Goal: Task Accomplishment & Management: Use online tool/utility

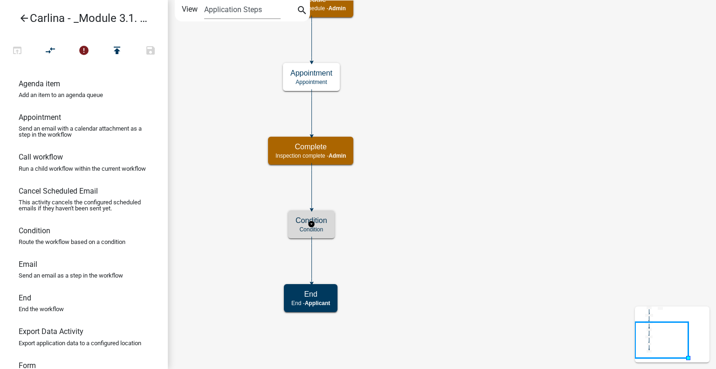
click at [321, 226] on p "Condition" at bounding box center [312, 229] width 32 height 7
click at [320, 226] on p "Condition" at bounding box center [312, 229] width 32 height 7
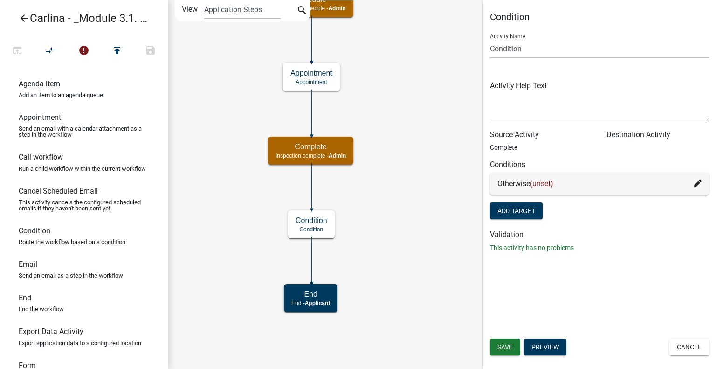
click at [414, 248] on icon "Start Start - Applicant Request Inspection request - Applicant Schedule Inspect…" at bounding box center [442, 184] width 548 height 368
click at [46, 50] on icon "compare_arrows" at bounding box center [50, 51] width 11 height 13
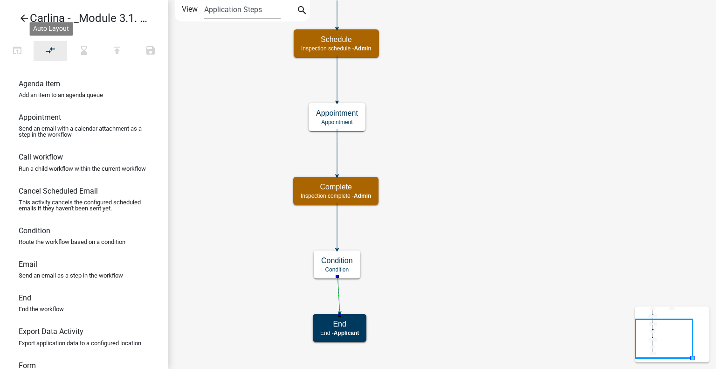
click at [49, 48] on icon "compare_arrows" at bounding box center [50, 51] width 11 height 13
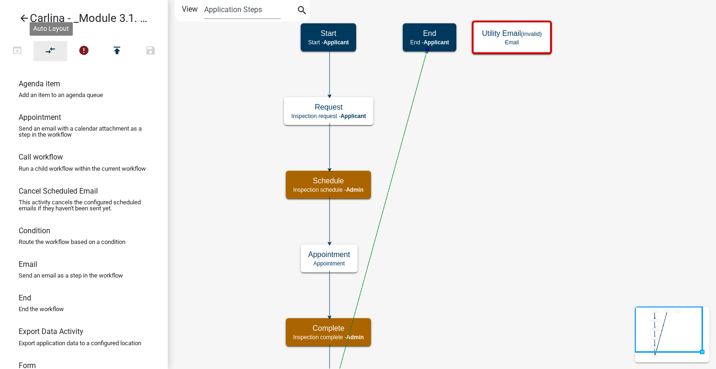
click at [51, 49] on icon "compare_arrows" at bounding box center [50, 51] width 11 height 13
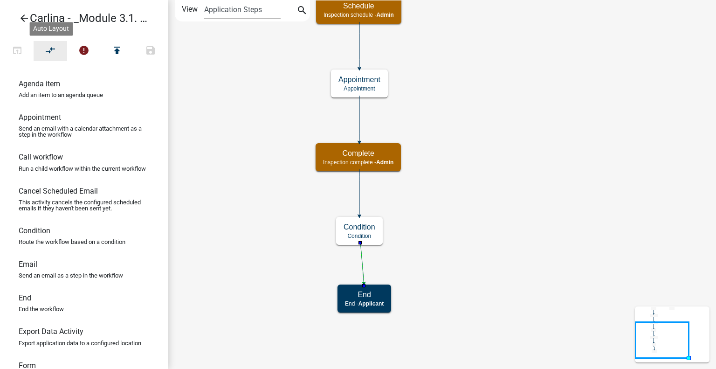
click at [59, 57] on button "compare_arrows" at bounding box center [51, 51] width 34 height 20
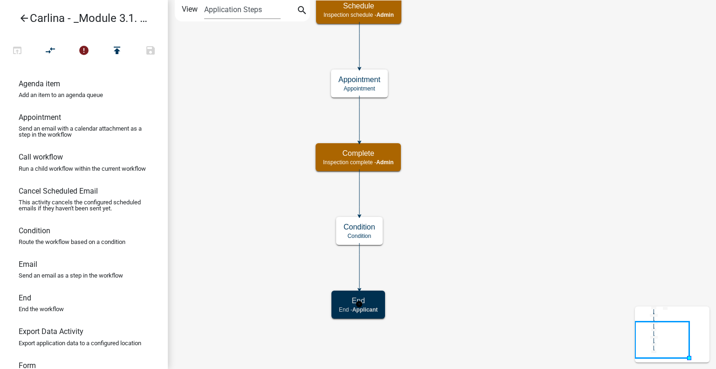
click at [351, 315] on div "End End - Applicant" at bounding box center [359, 305] width 54 height 28
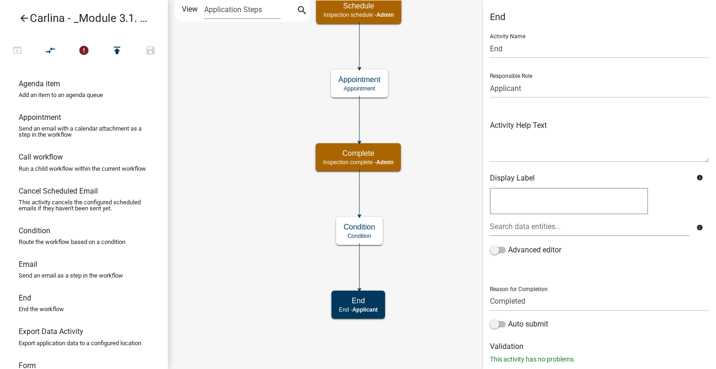
scroll to position [21, 0]
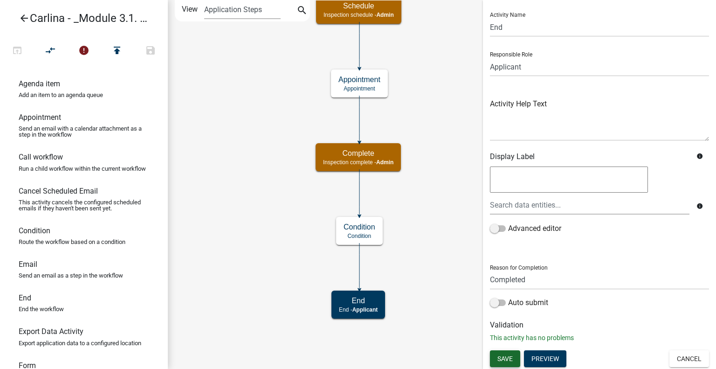
click at [506, 358] on span "Save" at bounding box center [505, 358] width 15 height 7
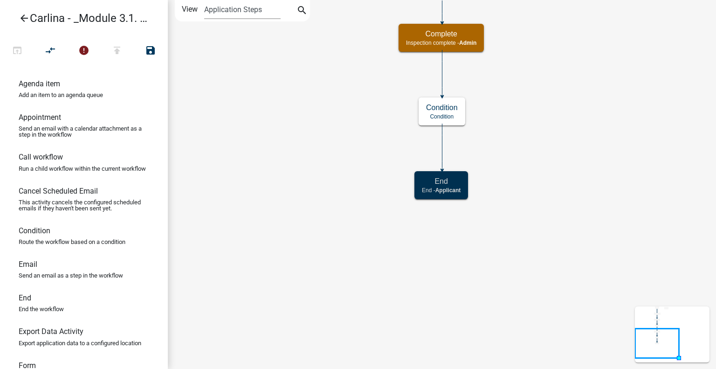
scroll to position [0, 0]
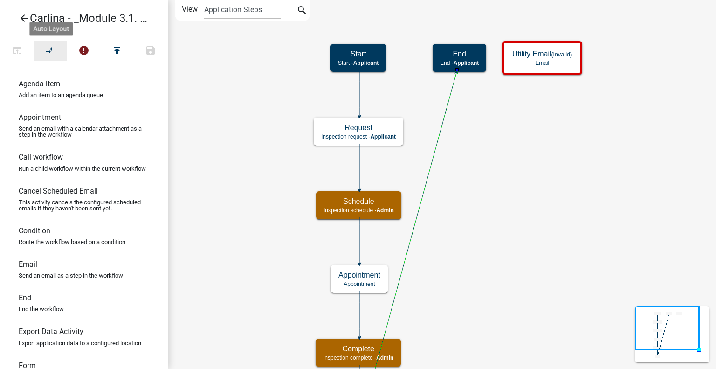
click at [58, 48] on button "compare_arrows" at bounding box center [51, 51] width 34 height 20
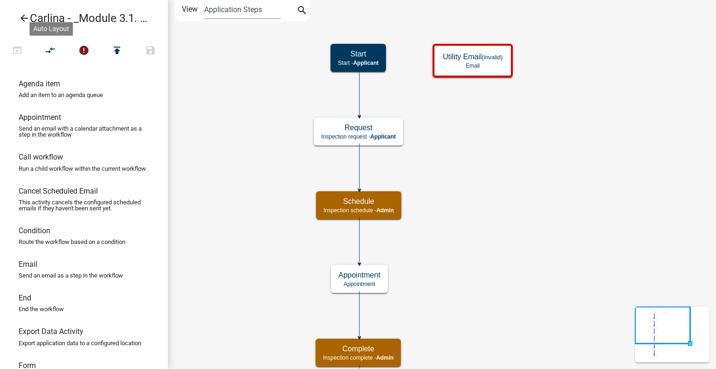
click at [28, 17] on icon "arrow_back" at bounding box center [24, 19] width 11 height 13
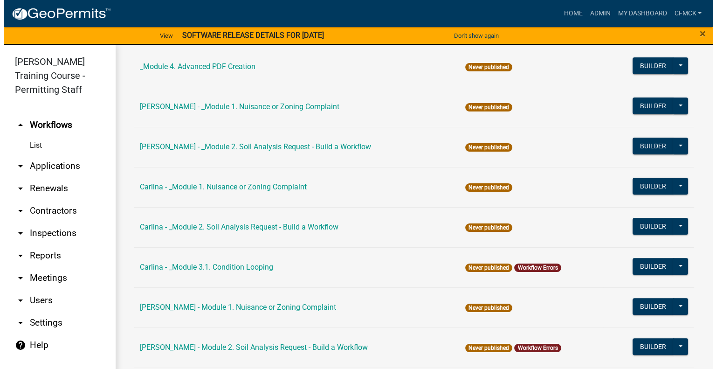
scroll to position [373, 0]
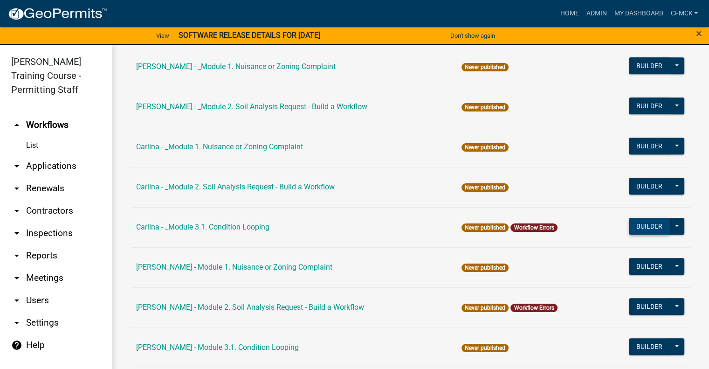
click at [638, 225] on button "Builder" at bounding box center [649, 226] width 41 height 17
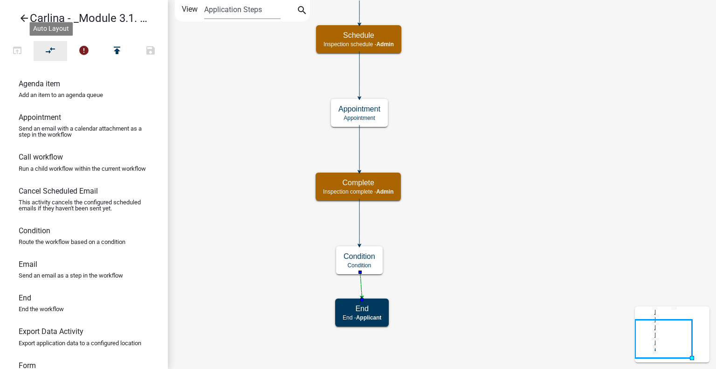
click at [49, 46] on icon "compare_arrows" at bounding box center [50, 51] width 11 height 13
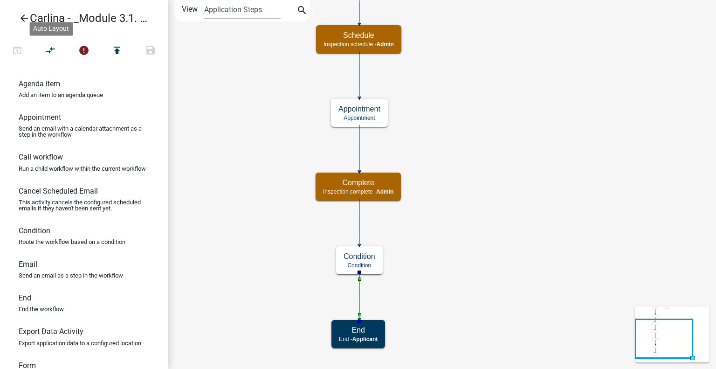
click at [555, 200] on icon "Start Start - Applicant Request Inspection request - Applicant Schedule Inspect…" at bounding box center [442, 184] width 548 height 368
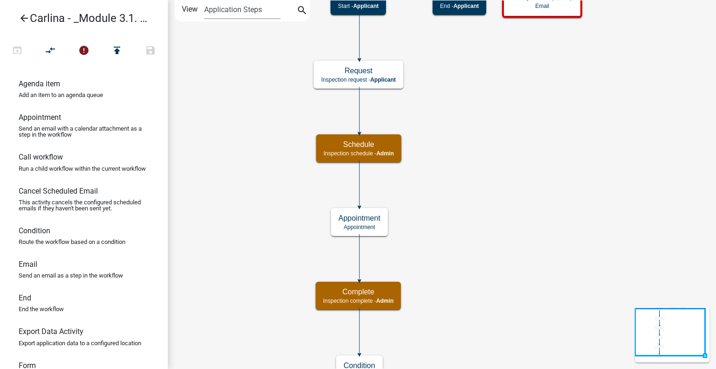
click at [23, 18] on icon "arrow_back" at bounding box center [24, 19] width 11 height 13
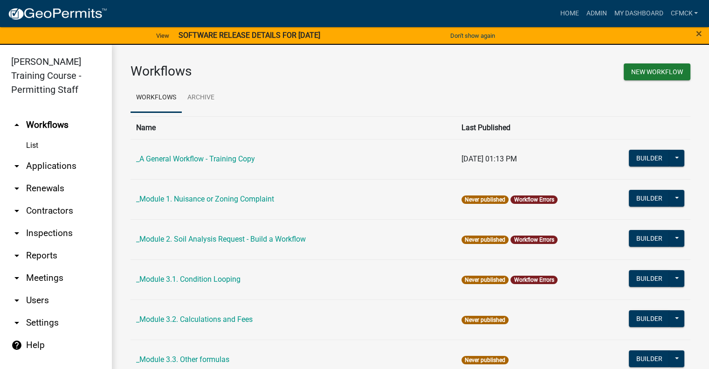
click at [287, 75] on h3 "Workflows" at bounding box center [267, 71] width 273 height 16
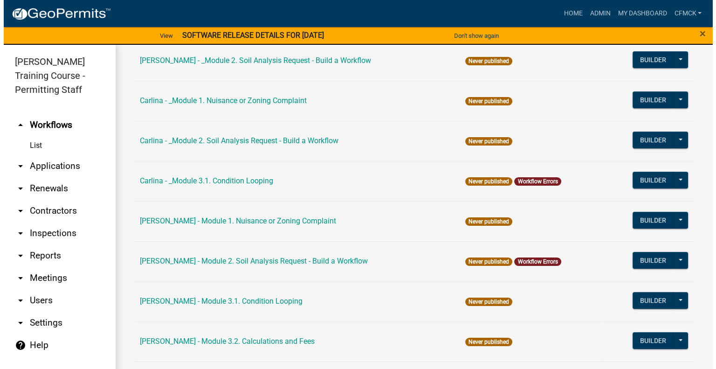
scroll to position [420, 0]
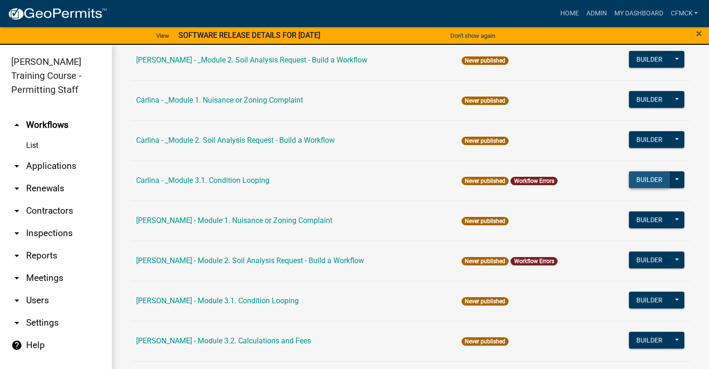
click at [654, 181] on button "Builder" at bounding box center [649, 179] width 41 height 17
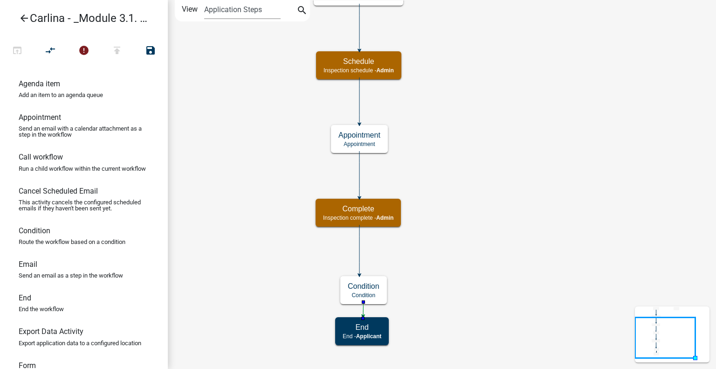
click at [232, 106] on icon "Start Start - Applicant Request Inspection request - Applicant Schedule Inspect…" at bounding box center [442, 184] width 548 height 368
click at [55, 50] on icon "compare_arrows" at bounding box center [50, 51] width 11 height 13
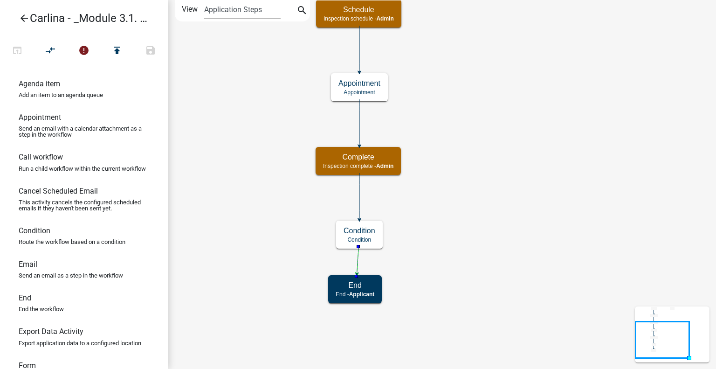
click at [272, 144] on icon "Start Start - Applicant Request Inspection request - Applicant Schedule Inspect…" at bounding box center [442, 184] width 548 height 368
click at [373, 242] on p "Condition" at bounding box center [360, 239] width 32 height 7
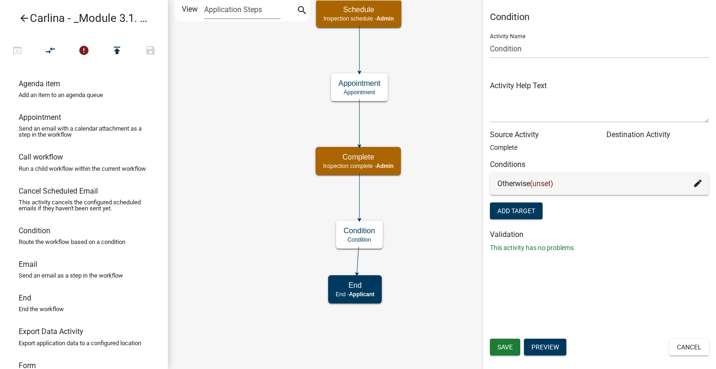
click at [540, 186] on span "(unset)" at bounding box center [541, 183] width 23 height 9
click at [696, 181] on icon at bounding box center [698, 183] width 7 height 7
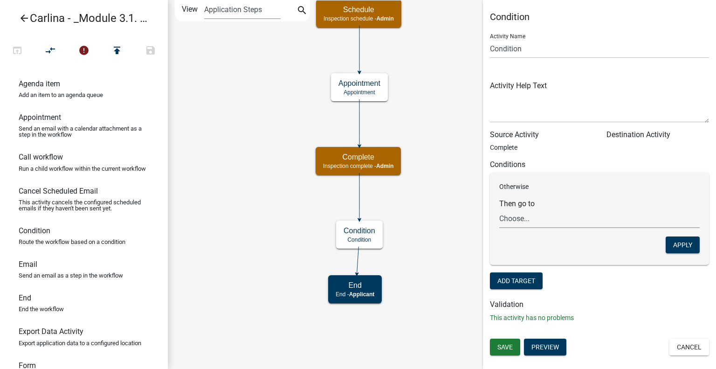
click at [543, 219] on select "Choose... Start Request Schedule End Appointment Utility Email" at bounding box center [600, 218] width 201 height 19
select select "4: de09490d-2832-457c-b60b-95d194233ed7"
click at [500, 209] on select "Choose... Start Request Schedule End Appointment Utility Email" at bounding box center [600, 218] width 201 height 19
click at [688, 243] on button "Apply" at bounding box center [683, 244] width 34 height 17
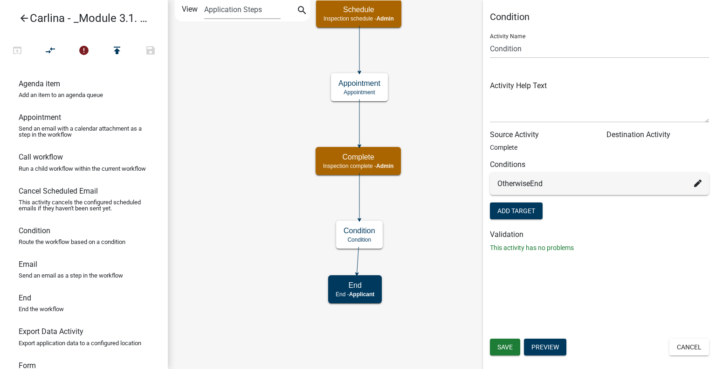
click at [438, 222] on icon "Start Start - Applicant Request Inspection request - Applicant Schedule Inspect…" at bounding box center [442, 184] width 548 height 368
click at [515, 347] on button "Save" at bounding box center [505, 347] width 30 height 17
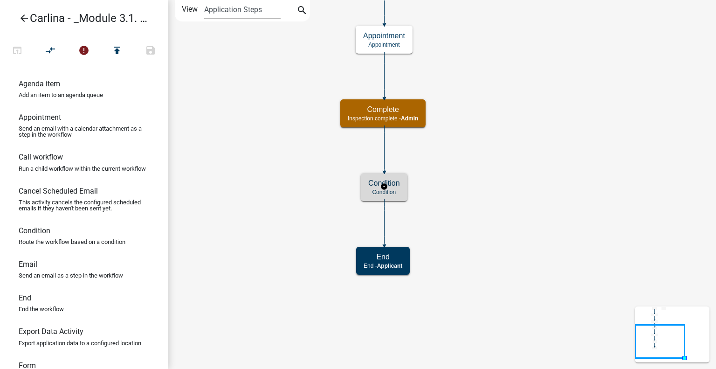
click at [393, 187] on h5 "Condition" at bounding box center [385, 183] width 32 height 9
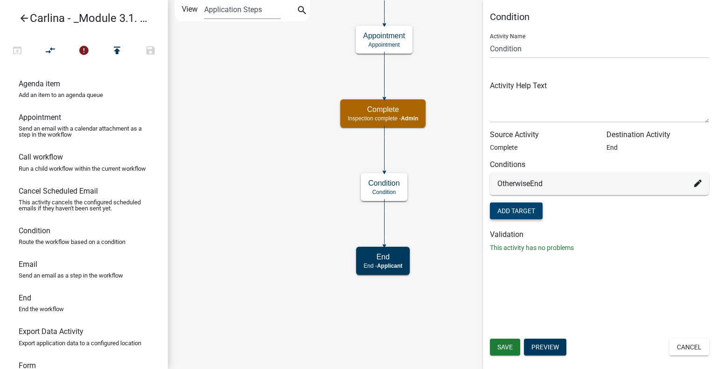
click at [520, 213] on button "Add Target" at bounding box center [516, 210] width 53 height 17
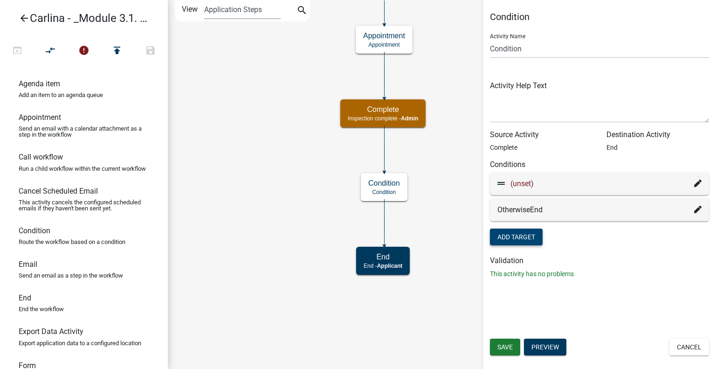
click at [699, 185] on icon at bounding box center [698, 183] width 7 height 7
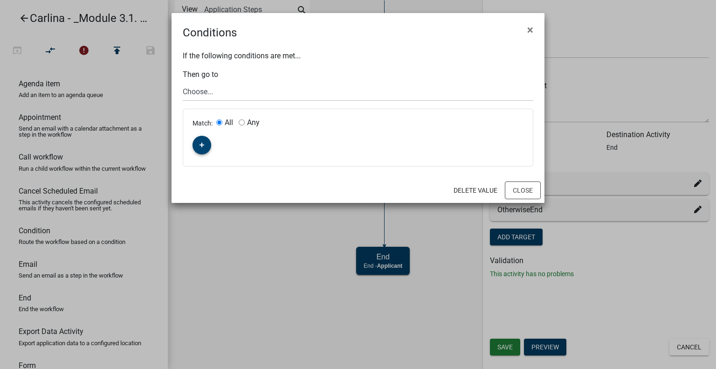
click at [202, 141] on fa-icon "button" at bounding box center [202, 145] width 5 height 9
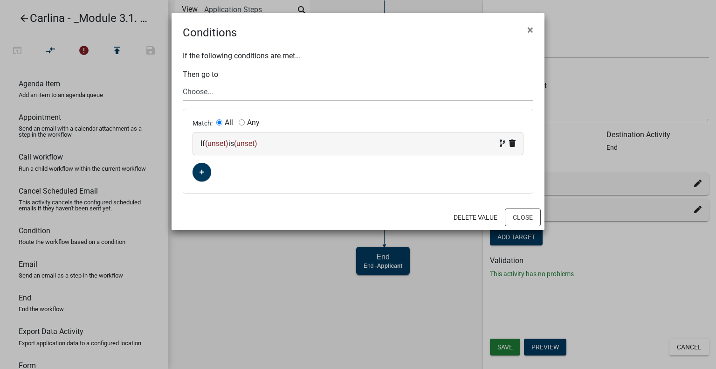
click at [211, 143] on span "(unset)" at bounding box center [216, 143] width 23 height 9
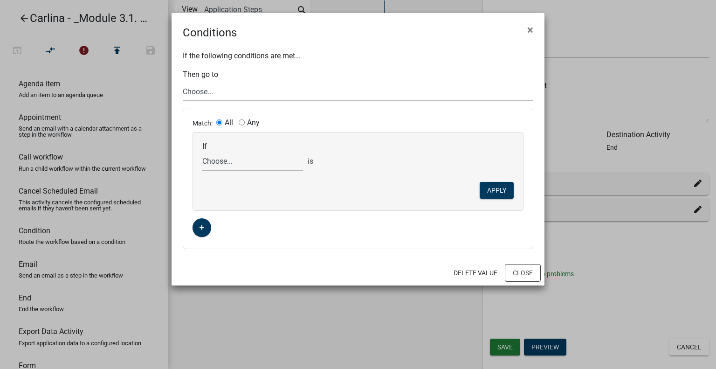
click at [230, 163] on select "Choose... ALL_FEE_RECIPIENTS APPLICATION_ID APPLICATION_NUMBER APPLICATION_STAT…" at bounding box center [252, 161] width 101 height 19
select select "23: REQUEST_INSP_TYPE"
click at [202, 152] on select "Choose... ALL_FEE_RECIPIENTS APPLICATION_ID APPLICATION_NUMBER APPLICATION_STAT…" at bounding box center [252, 161] width 101 height 19
click at [351, 160] on select "is is not exists does not exist is greater than is less than contains does not …" at bounding box center [358, 161] width 101 height 19
click at [429, 130] on div "Match: All Any If Choose... ALL_FEE_RECIPIENTS APPLICATION_ID APPLICATION_NUMBE…" at bounding box center [358, 178] width 350 height 139
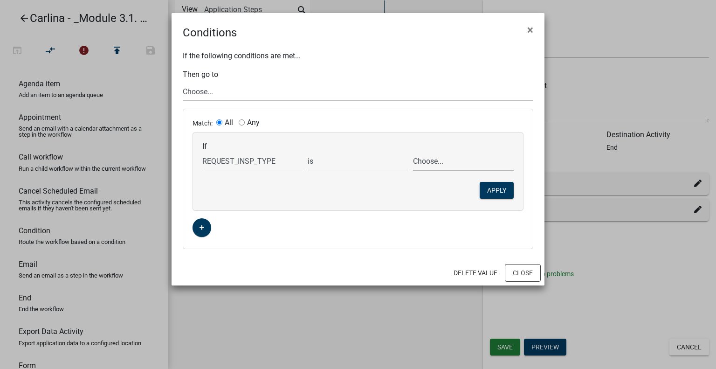
click at [446, 160] on select "Choose... Final Inspection Inital Inspection Utility Inspection (send email)" at bounding box center [463, 161] width 101 height 19
select select "2: Inital Inspection"
click at [413, 152] on select "Choose... Final Inspection Inital Inspection Utility Inspection (send email)" at bounding box center [463, 161] width 101 height 19
click at [200, 94] on select "Choose... Start Request Schedule End Appointment Utility Email" at bounding box center [358, 91] width 351 height 19
select select "2: 6b45bc5b-aa5a-4261-9b53-9fe431bba6c8"
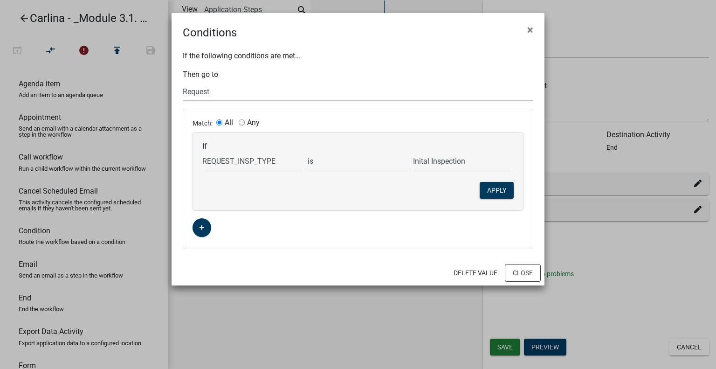
click at [183, 82] on select "Choose... Start Request Schedule End Appointment Utility Email" at bounding box center [358, 91] width 351 height 19
click at [493, 188] on button "Apply" at bounding box center [497, 190] width 34 height 17
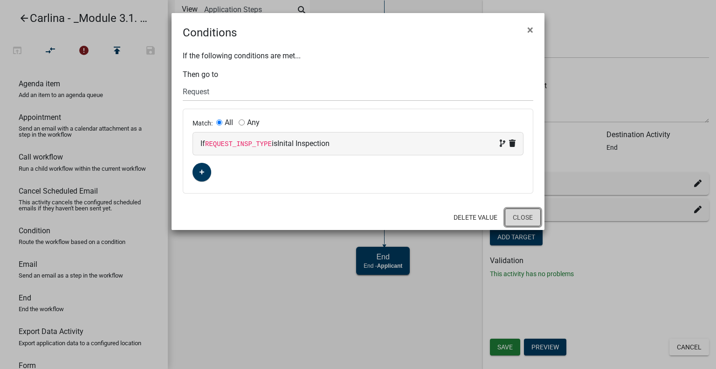
click at [523, 218] on button "Close" at bounding box center [523, 218] width 36 height 18
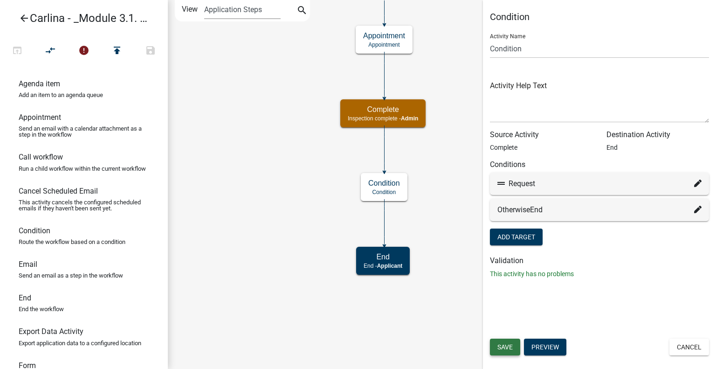
click at [500, 350] on span "Save" at bounding box center [505, 346] width 15 height 7
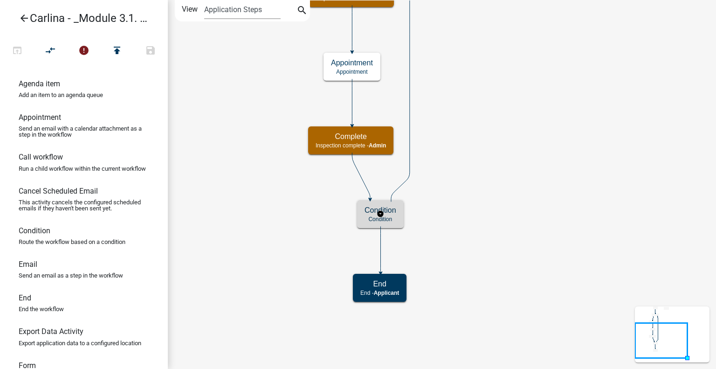
click at [390, 217] on p "Condition" at bounding box center [381, 219] width 32 height 7
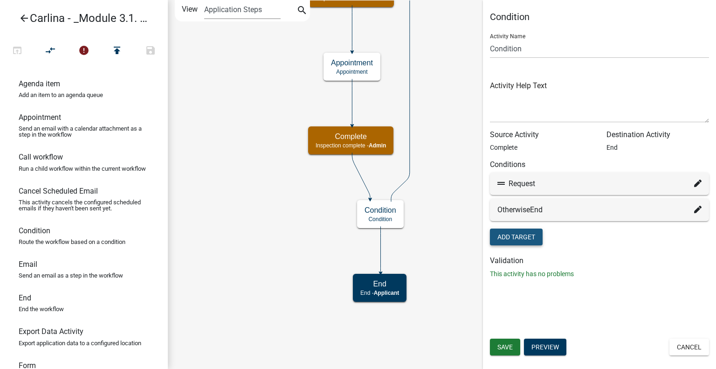
click at [523, 234] on button "Add Target" at bounding box center [516, 237] width 53 height 17
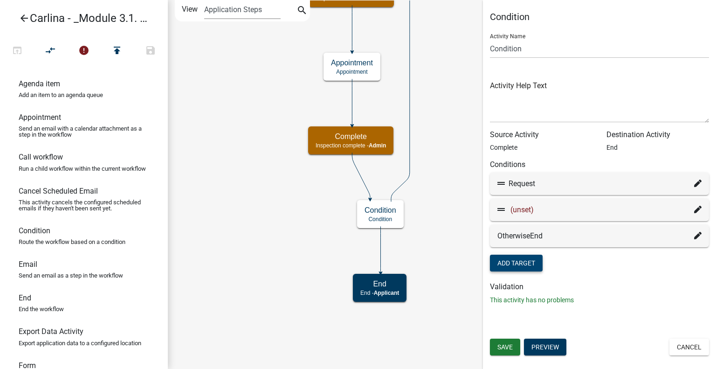
click at [696, 211] on icon at bounding box center [698, 209] width 7 height 7
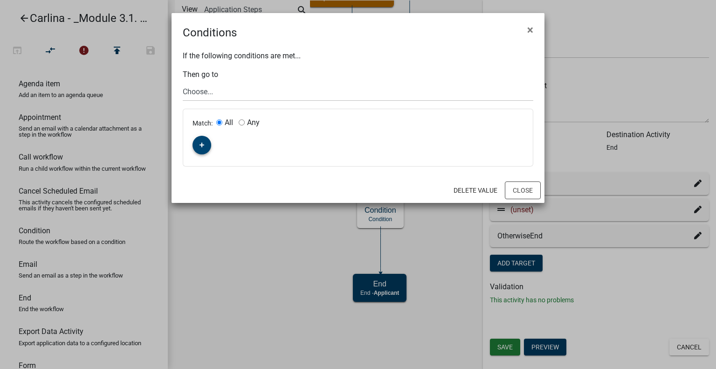
click at [207, 146] on button "button" at bounding box center [202, 145] width 19 height 19
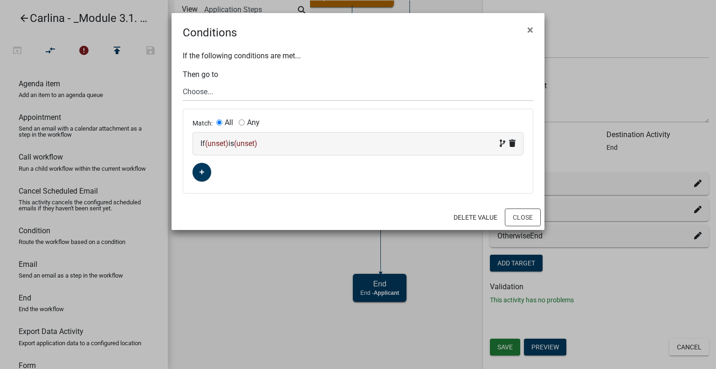
click at [224, 143] on span "(unset)" at bounding box center [216, 143] width 23 height 9
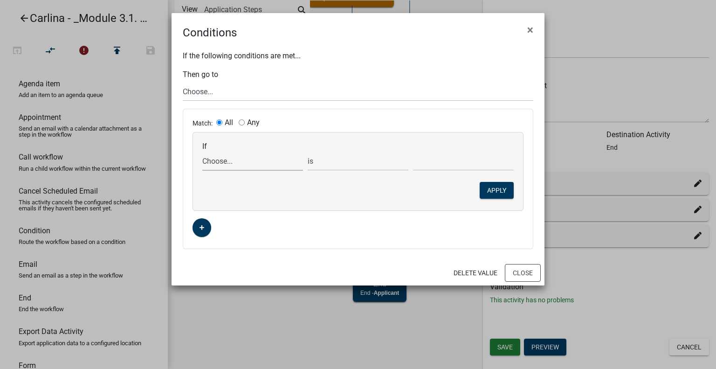
click at [243, 162] on select "Choose... ALL_FEE_RECIPIENTS APPLICATION_ID APPLICATION_NUMBER APPLICATION_STAT…" at bounding box center [252, 161] width 101 height 19
select select "23: REQUEST_INSP_TYPE"
click at [202, 152] on select "Choose... ALL_FEE_RECIPIENTS APPLICATION_ID APPLICATION_NUMBER APPLICATION_STAT…" at bounding box center [252, 161] width 101 height 19
click at [445, 163] on select "Choose... Final Inspection Inital Inspection Utility Inspection (send email)" at bounding box center [463, 161] width 101 height 19
select select "3: Utility Inspection (send email)"
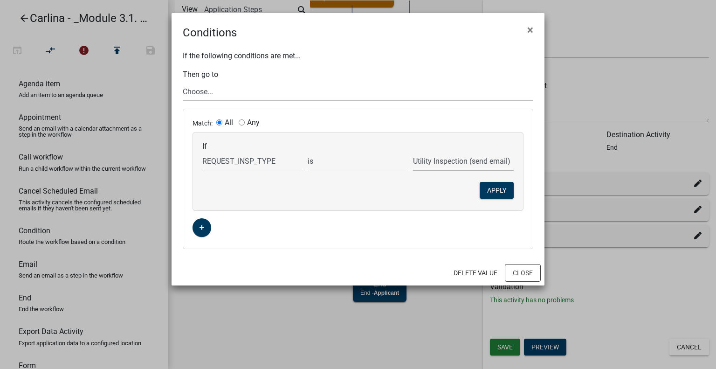
click at [413, 152] on select "Choose... Final Inspection Inital Inspection Utility Inspection (send email)" at bounding box center [463, 161] width 101 height 19
click at [491, 193] on button "Apply" at bounding box center [497, 190] width 34 height 17
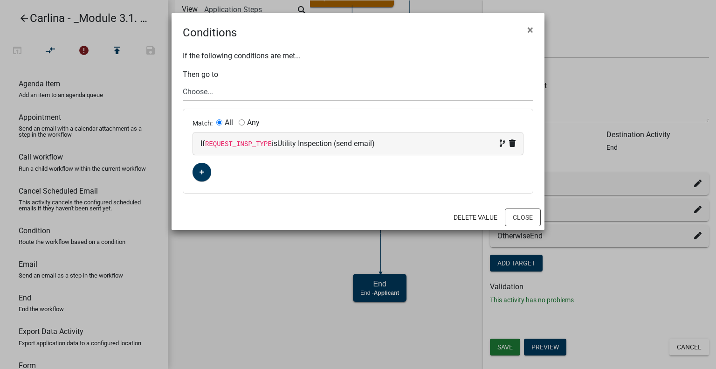
click at [214, 93] on select "Choose... Start Request Schedule End Appointment Utility Email" at bounding box center [358, 91] width 351 height 19
select select "6: 1e55a206-839f-4a31-80ac-c17715006f21"
click at [183, 82] on select "Choose... Start Request Schedule End Appointment Utility Email" at bounding box center [358, 91] width 351 height 19
click at [515, 220] on button "Close" at bounding box center [523, 218] width 36 height 18
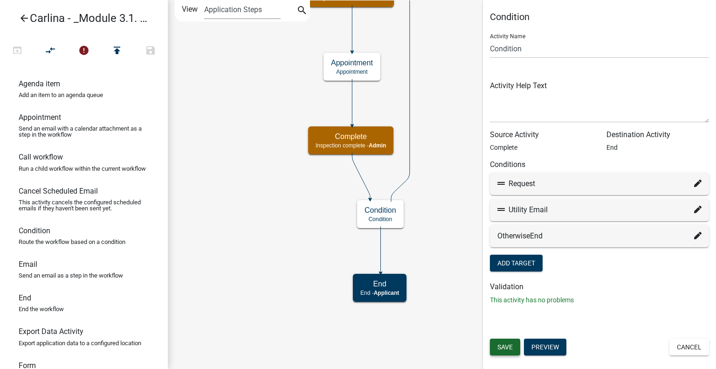
click at [512, 344] on span "Save" at bounding box center [505, 346] width 15 height 7
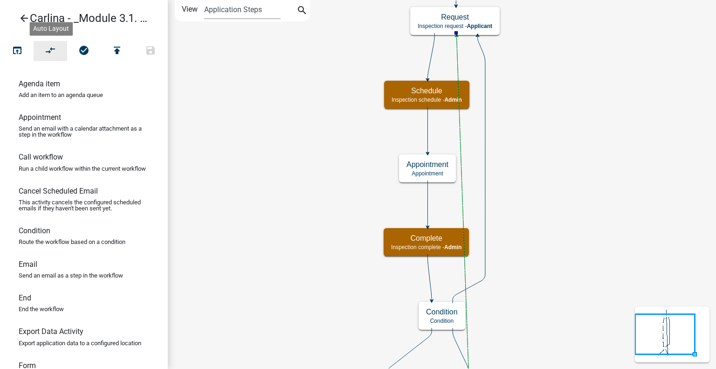
click at [56, 48] on icon "compare_arrows" at bounding box center [50, 51] width 11 height 13
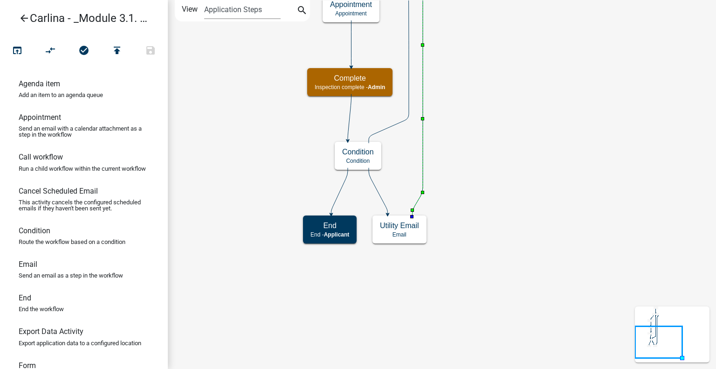
click at [480, 139] on icon "Start Start - Applicant Request Inspection request - Applicant Schedule Inspect…" at bounding box center [442, 184] width 548 height 368
click at [348, 166] on div "Condition Condition" at bounding box center [358, 156] width 47 height 28
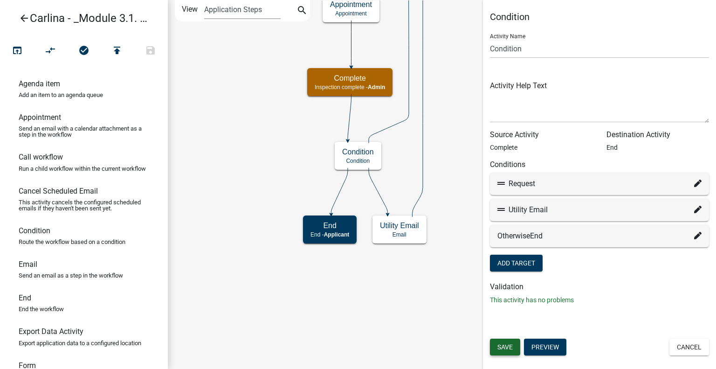
click at [501, 351] on button "Save" at bounding box center [505, 347] width 30 height 17
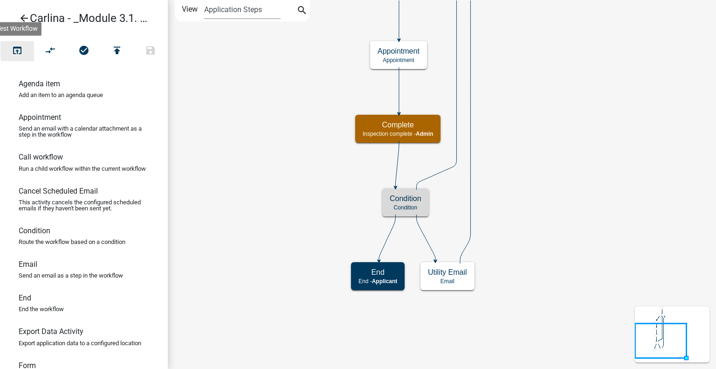
click at [24, 53] on button "open_in_browser" at bounding box center [17, 51] width 34 height 20
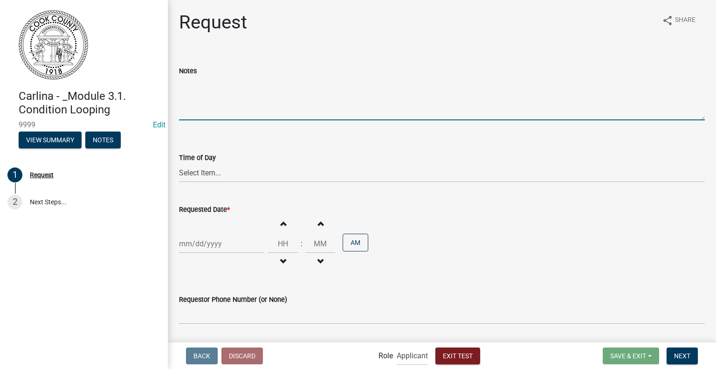
click at [284, 115] on textarea "Notes" at bounding box center [442, 98] width 526 height 44
type textarea "test"
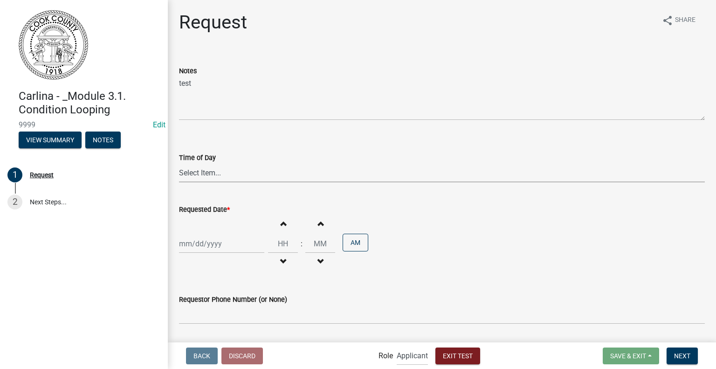
click at [220, 178] on select "Select Item... AM PM" at bounding box center [442, 172] width 526 height 19
click at [179, 163] on select "Select Item... AM PM" at bounding box center [442, 172] width 526 height 19
select select "aff24766-e039-420b-94f4-298b2bb34eeb"
click at [212, 244] on div at bounding box center [221, 243] width 85 height 19
select select "9"
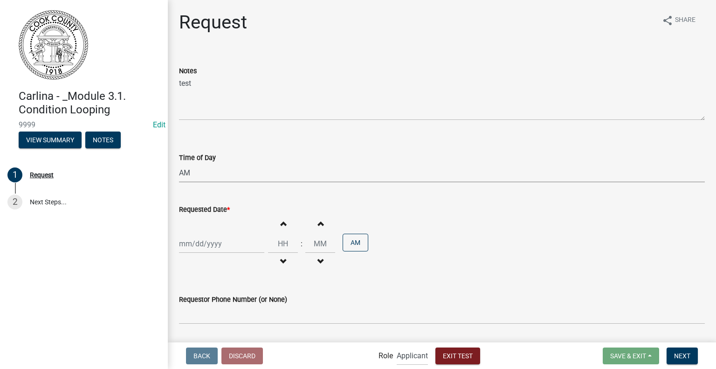
select select "2025"
click at [203, 164] on div "9" at bounding box center [203, 164] width 15 height 15
type input "[DATE]"
click at [280, 244] on input "Hours" at bounding box center [283, 243] width 30 height 19
click at [281, 223] on span "button" at bounding box center [283, 223] width 5 height 7
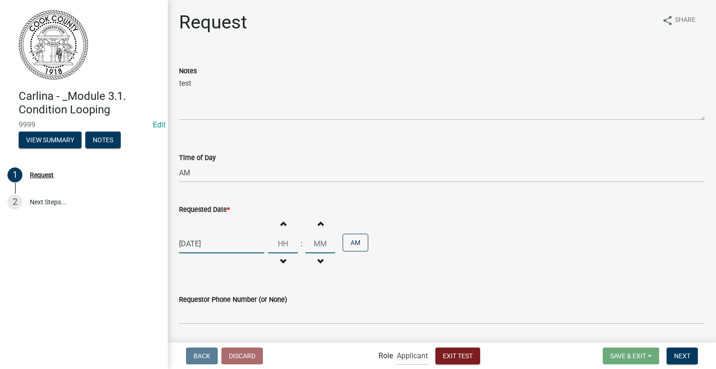
type input "01"
type input "00"
click at [281, 223] on span "button" at bounding box center [283, 223] width 5 height 7
type input "02"
click at [314, 227] on button "Increment minutes" at bounding box center [321, 223] width 20 height 17
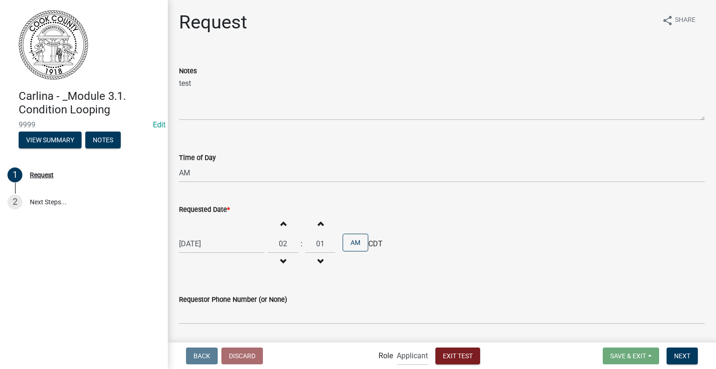
click at [314, 227] on button "Increment minutes" at bounding box center [321, 223] width 20 height 17
click at [318, 227] on span "button" at bounding box center [320, 223] width 5 height 7
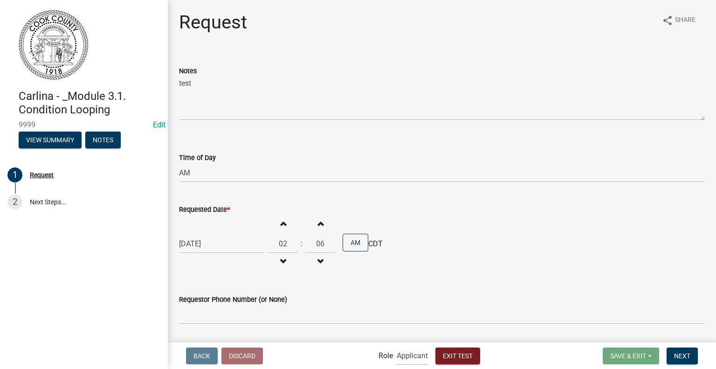
click at [318, 227] on span "button" at bounding box center [320, 223] width 5 height 7
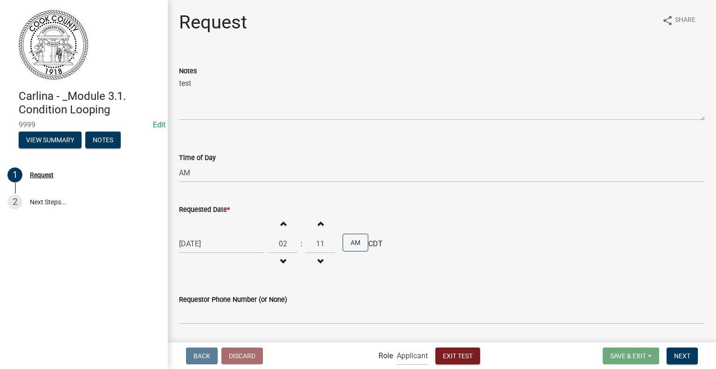
click at [318, 227] on span "button" at bounding box center [320, 223] width 5 height 7
type input "15"
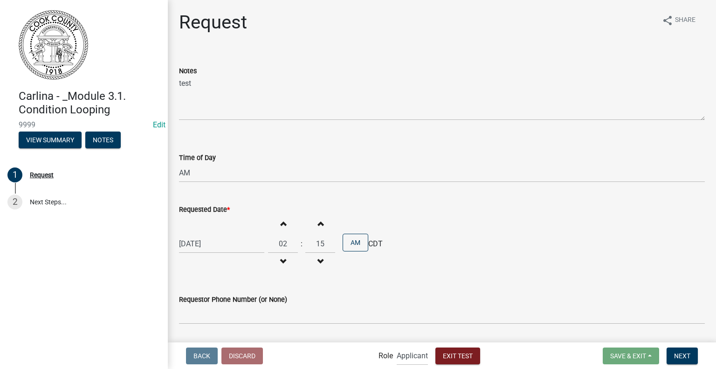
click at [382, 246] on div "[DATE] Increment hours 02 Decrement hours : Increment minutes 15 Decrement minu…" at bounding box center [442, 243] width 526 height 57
click at [370, 244] on span "CDT" at bounding box center [376, 243] width 14 height 11
click at [373, 242] on span "CDT" at bounding box center [376, 243] width 14 height 11
click at [375, 243] on span "CDT" at bounding box center [376, 243] width 14 height 11
click at [375, 240] on span "CDT" at bounding box center [376, 243] width 14 height 11
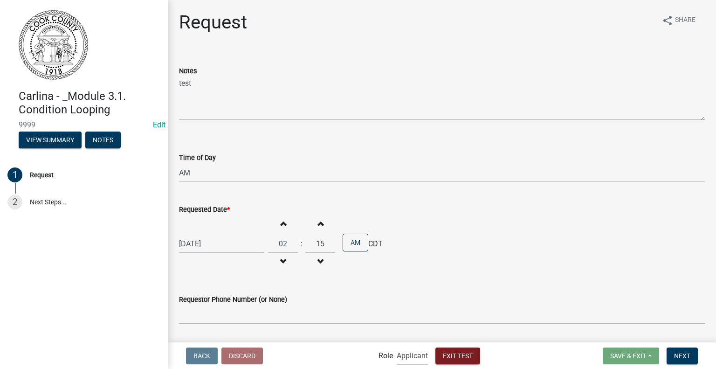
click at [375, 240] on span "CDT" at bounding box center [376, 243] width 14 height 11
click at [382, 243] on div "[DATE] Increment hours 02 Decrement hours : Increment minutes 15 Decrement minu…" at bounding box center [442, 243] width 526 height 57
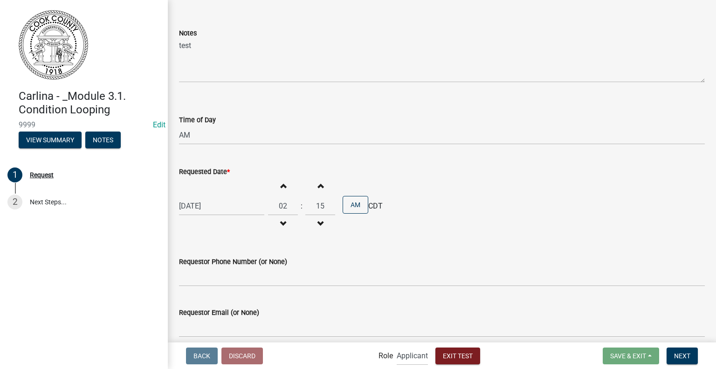
scroll to position [93, 0]
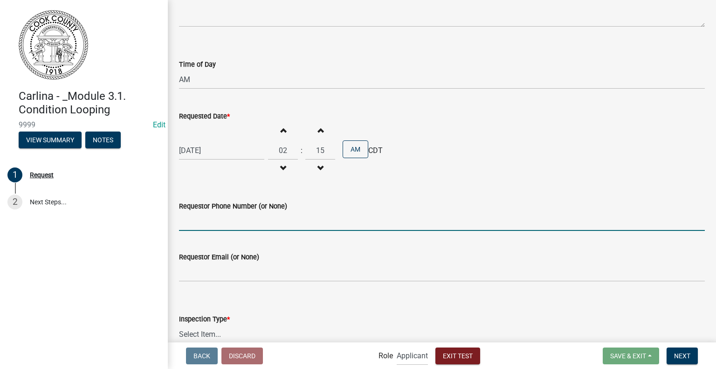
click at [259, 228] on input "Requestor Phone Number (or None)" at bounding box center [442, 221] width 526 height 19
click at [264, 224] on input "testcfmck" at bounding box center [442, 221] width 526 height 19
type input "1234567890"
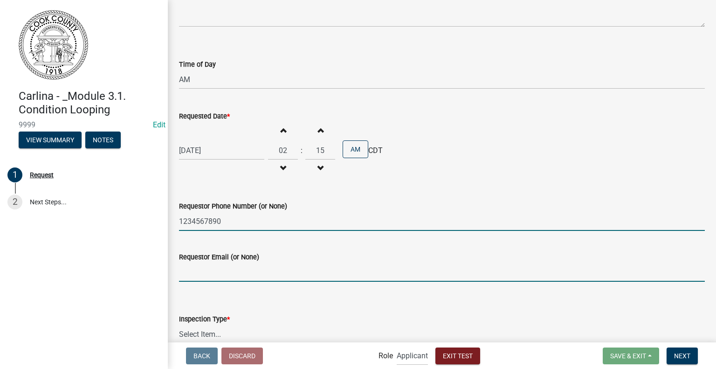
click at [232, 272] on input "Requestor Email (or None)" at bounding box center [442, 272] width 526 height 19
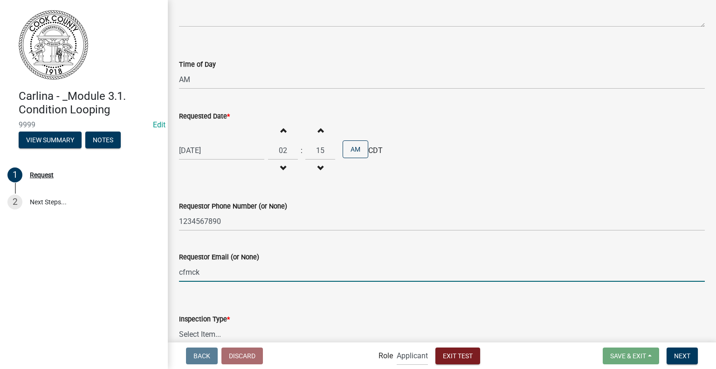
click at [226, 276] on input "cfmck" at bounding box center [442, 272] width 526 height 19
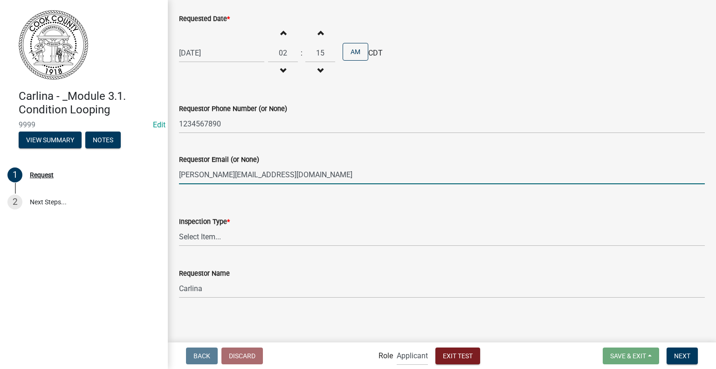
scroll to position [192, 0]
type input "[PERSON_NAME][EMAIL_ADDRESS][DOMAIN_NAME]"
click at [235, 238] on select "Select Item... Inital Inspection Utility Inspection (send email) Final Inspecti…" at bounding box center [442, 235] width 526 height 19
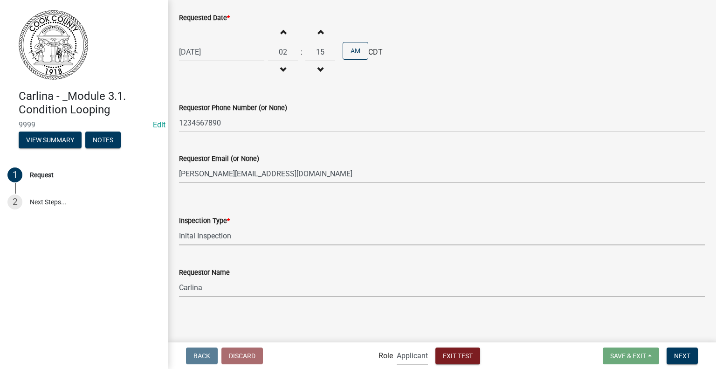
click at [179, 226] on select "Select Item... Inital Inspection Utility Inspection (send email) Final Inspecti…" at bounding box center [442, 235] width 526 height 19
select select "bfa6c946-de4a-4ac3-a114-3ebd0e001aa9"
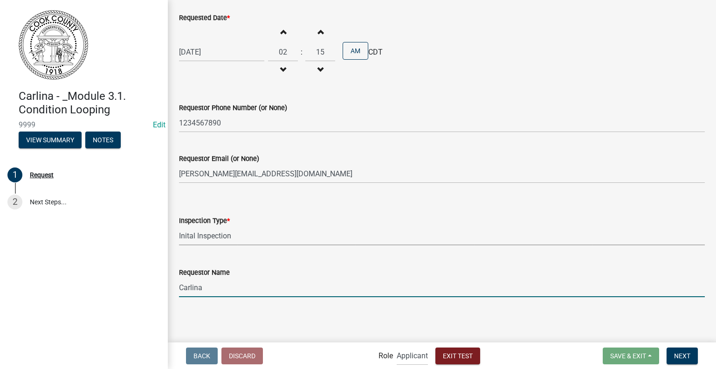
click at [232, 287] on input "Carlina" at bounding box center [442, 287] width 526 height 19
click at [690, 356] on span "Next" at bounding box center [682, 355] width 16 height 7
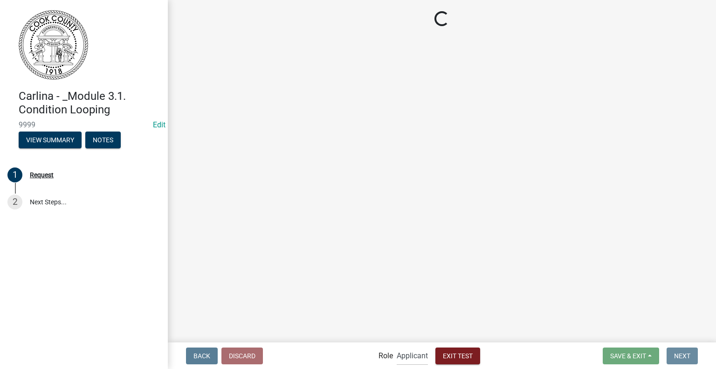
scroll to position [0, 0]
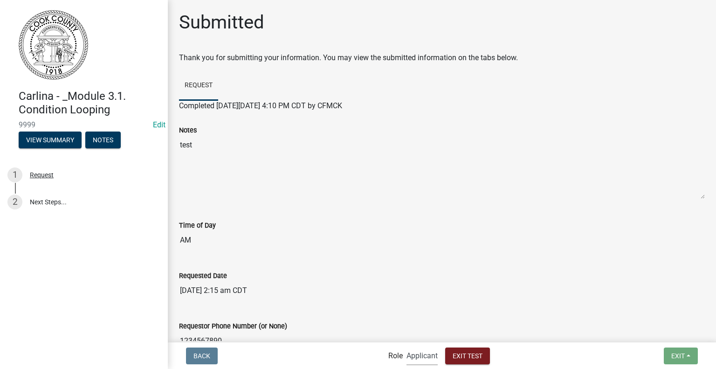
click at [429, 357] on select "Applicant Admin" at bounding box center [422, 355] width 31 height 19
select select "1915ea58-7059-4941-9cac-dbbdee29afec"
click at [407, 346] on select "Applicant Admin" at bounding box center [422, 355] width 31 height 19
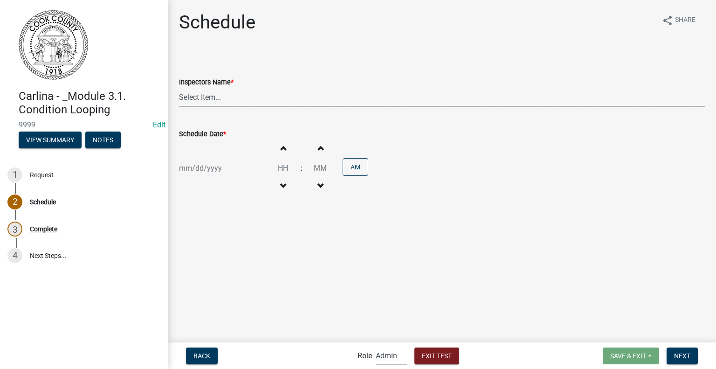
click at [202, 97] on select "Select Item... sstoios ([PERSON_NAME]) TT_Administrator ([PERSON_NAME]) amercie…" at bounding box center [442, 97] width 526 height 19
select select "9180e487-52bf-4ca5-8cd7-fab962c9e754"
click at [179, 88] on select "Select Item... sstoios ([PERSON_NAME]) TT_Administrator ([PERSON_NAME]) amercie…" at bounding box center [442, 97] width 526 height 19
click at [227, 171] on div at bounding box center [221, 168] width 85 height 19
select select "9"
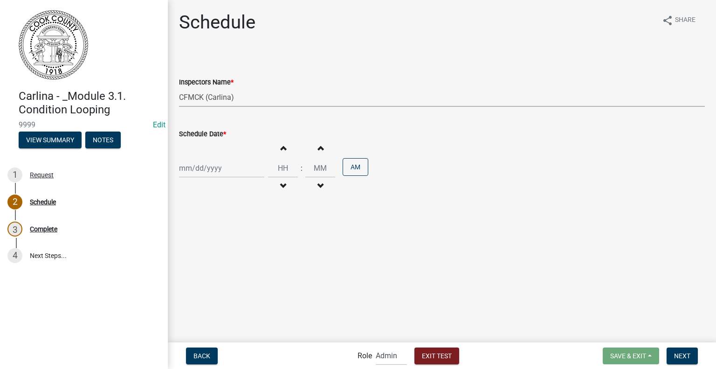
select select "2025"
click at [209, 231] on div "9" at bounding box center [203, 232] width 15 height 15
type input "[DATE]"
click at [281, 147] on span "button" at bounding box center [283, 147] width 5 height 7
type input "01"
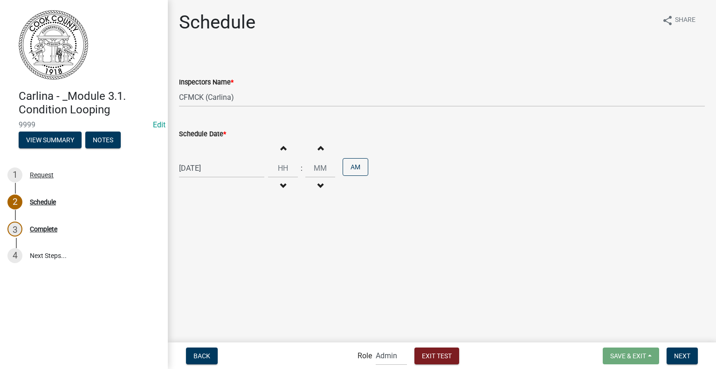
type input "00"
click at [281, 147] on span "button" at bounding box center [283, 147] width 5 height 7
click at [281, 189] on span "button" at bounding box center [283, 185] width 5 height 7
type input "02"
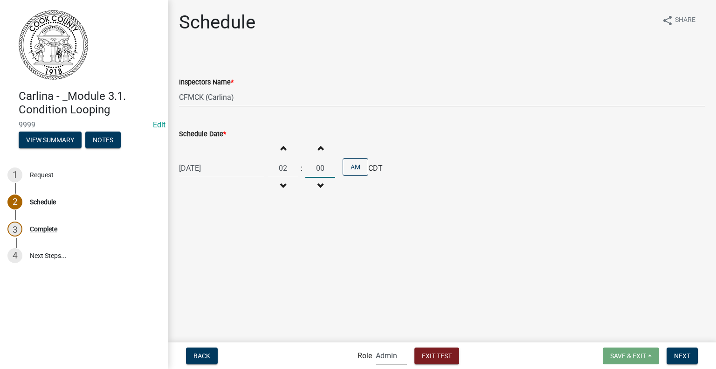
click at [318, 167] on input "00" at bounding box center [321, 168] width 30 height 19
type input "15"
drag, startPoint x: 358, startPoint y: 168, endPoint x: 360, endPoint y: 173, distance: 5.0
click at [358, 168] on button "AM" at bounding box center [356, 167] width 26 height 18
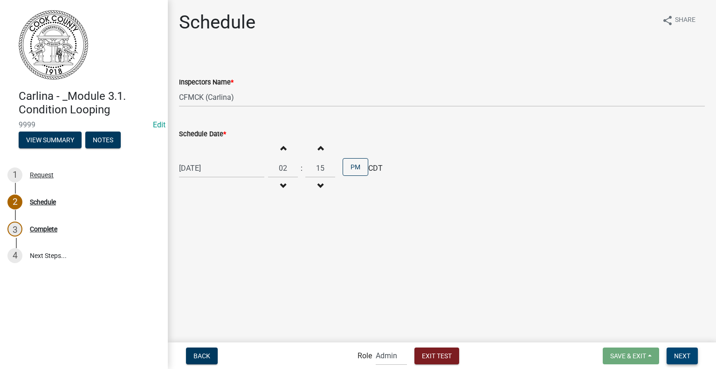
click at [684, 358] on span "Next" at bounding box center [682, 355] width 16 height 7
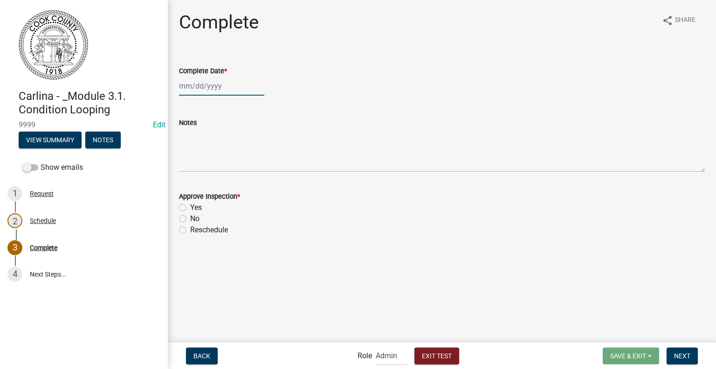
click at [200, 85] on div at bounding box center [221, 85] width 85 height 19
select select "9"
select select "2025"
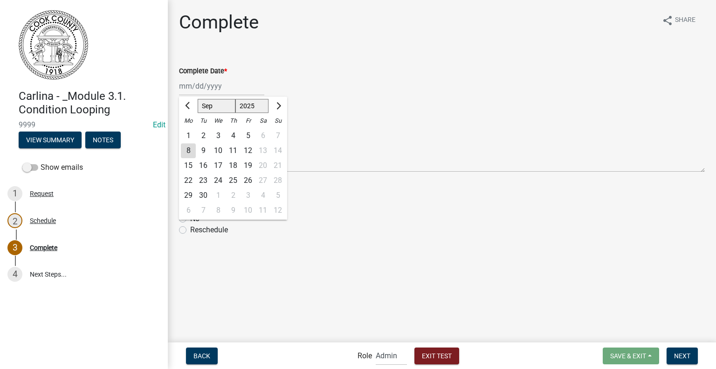
click at [205, 147] on div "9" at bounding box center [203, 150] width 15 height 15
type input "[DATE]"
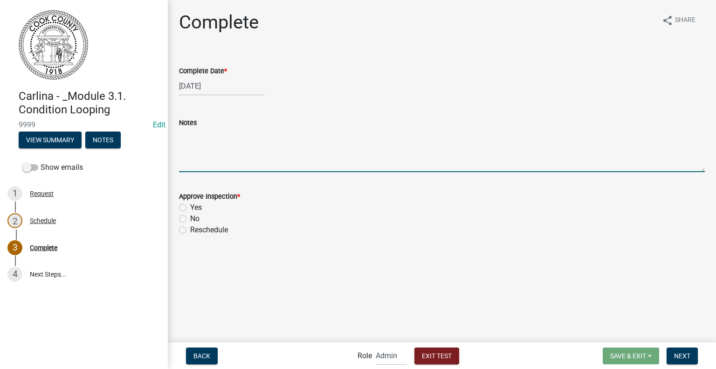
click at [210, 167] on textarea "Notes" at bounding box center [442, 150] width 526 height 44
type textarea "notes"
click at [199, 208] on label "Yes" at bounding box center [196, 207] width 12 height 11
click at [196, 208] on input "Yes" at bounding box center [193, 205] width 6 height 6
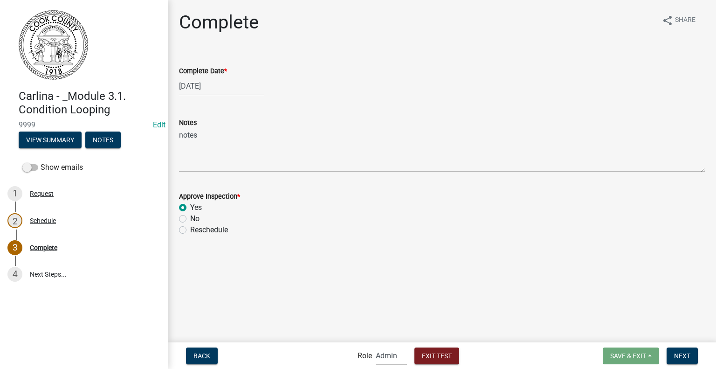
radio input "true"
click at [694, 360] on button "Next" at bounding box center [682, 356] width 31 height 17
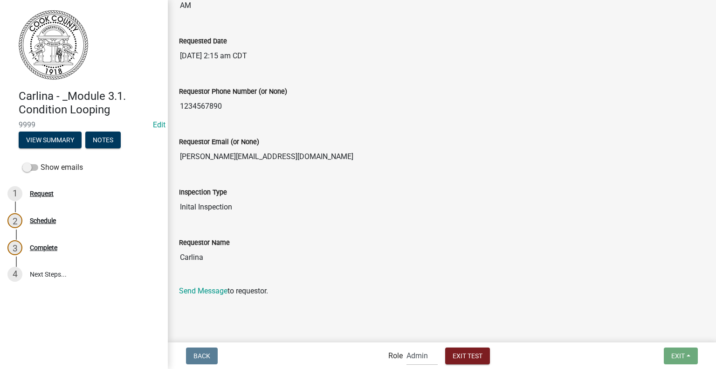
scroll to position [236, 0]
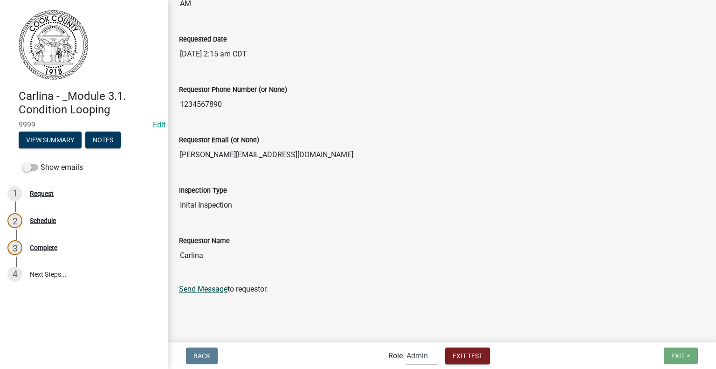
click at [209, 289] on link "Send Message" at bounding box center [203, 289] width 49 height 9
click at [596, 199] on input "Inital Inspection" at bounding box center [442, 205] width 526 height 19
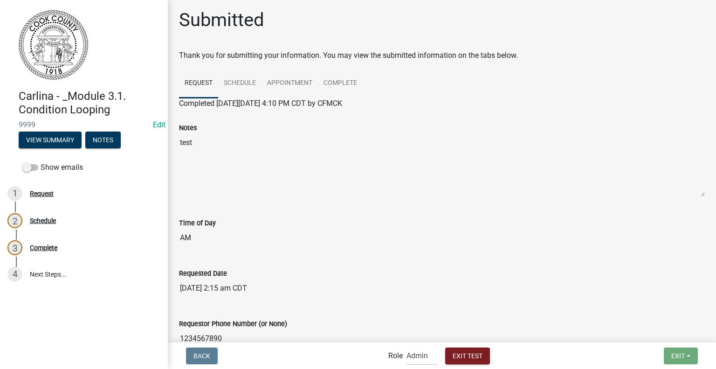
scroll to position [0, 0]
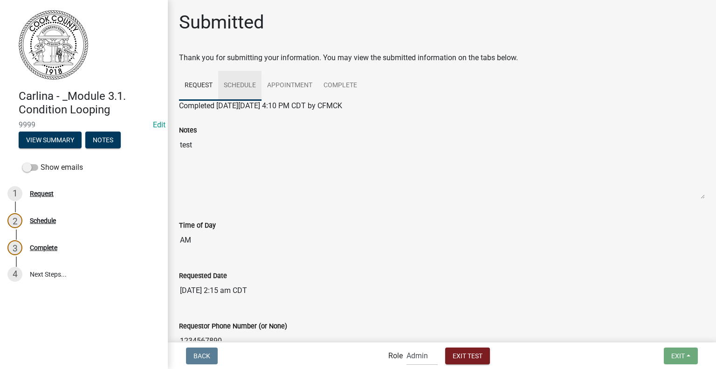
click at [240, 85] on link "Schedule" at bounding box center [239, 86] width 43 height 30
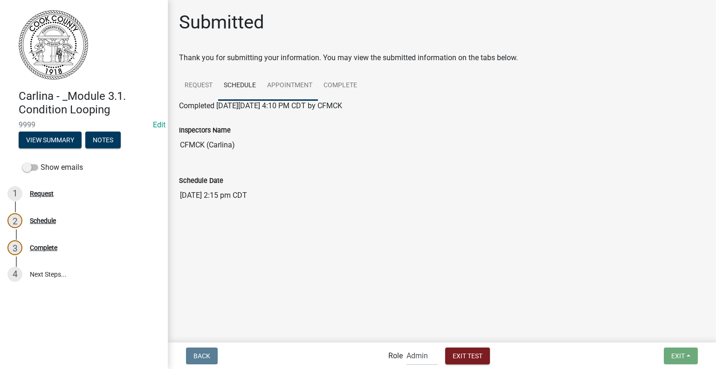
click at [301, 83] on link "Appointment" at bounding box center [290, 86] width 56 height 30
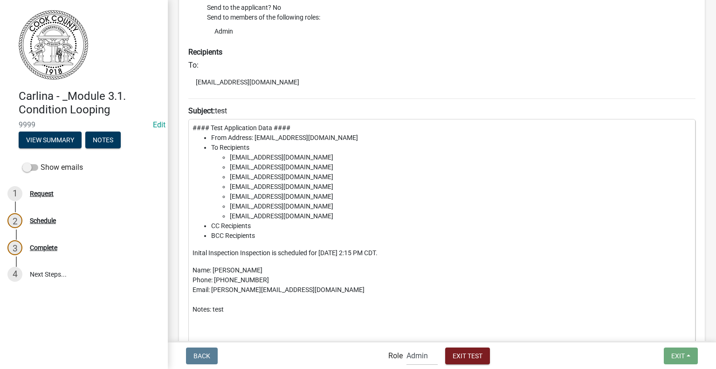
scroll to position [347, 0]
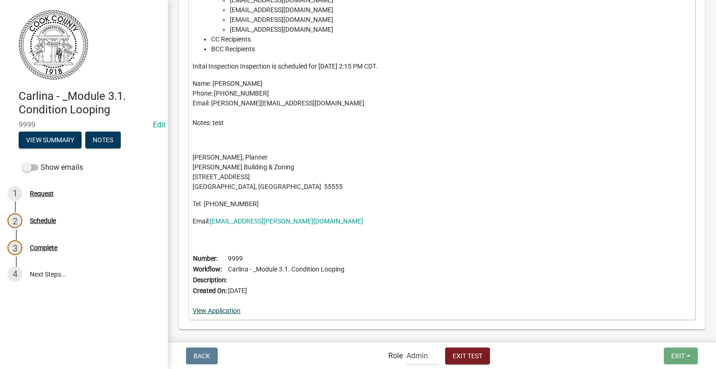
click at [223, 312] on link "View Application" at bounding box center [217, 310] width 48 height 7
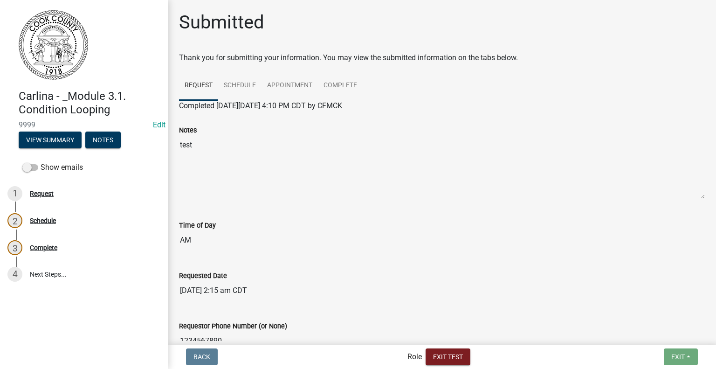
select select "1915ea58-7059-4941-9cac-dbbdee29afec"
click at [467, 350] on button "Exit Test" at bounding box center [467, 356] width 45 height 17
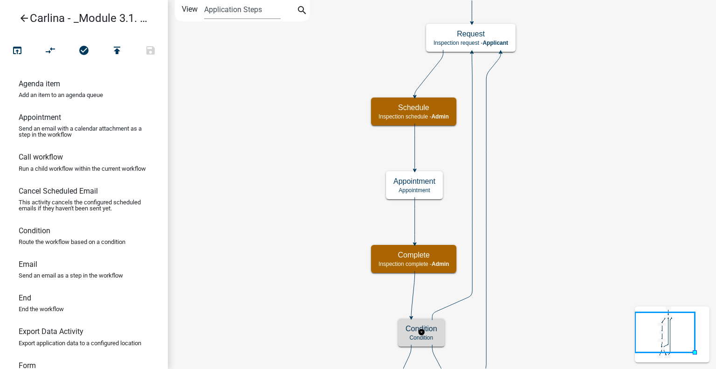
click at [439, 336] on div "Condition Condition" at bounding box center [421, 333] width 47 height 28
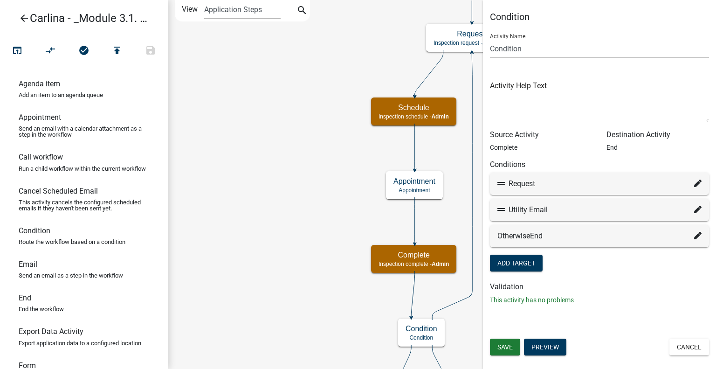
click at [698, 182] on icon at bounding box center [698, 183] width 7 height 7
select select "2: 6b45bc5b-aa5a-4261-9b53-9fe431bba6c8"
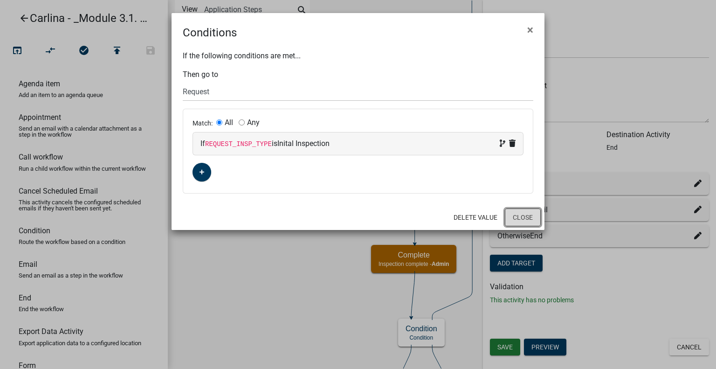
click at [518, 218] on button "Close" at bounding box center [523, 218] width 36 height 18
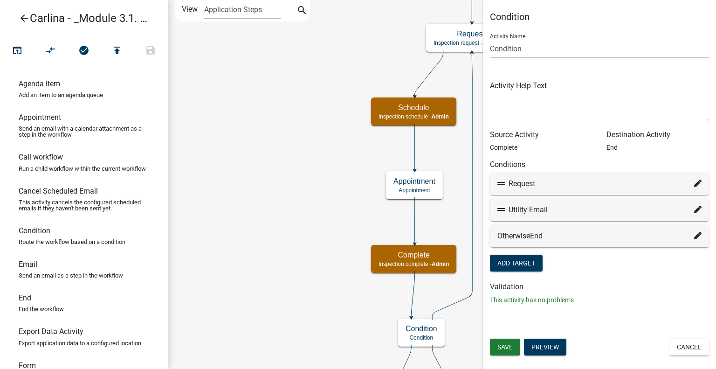
click at [573, 186] on div "Request" at bounding box center [600, 183] width 204 height 11
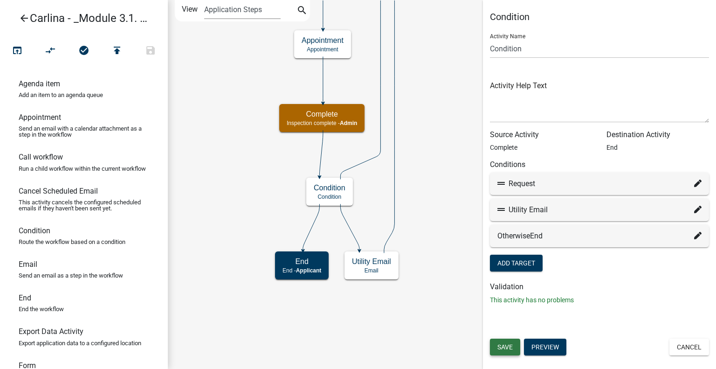
click at [504, 348] on span "Save" at bounding box center [505, 346] width 15 height 7
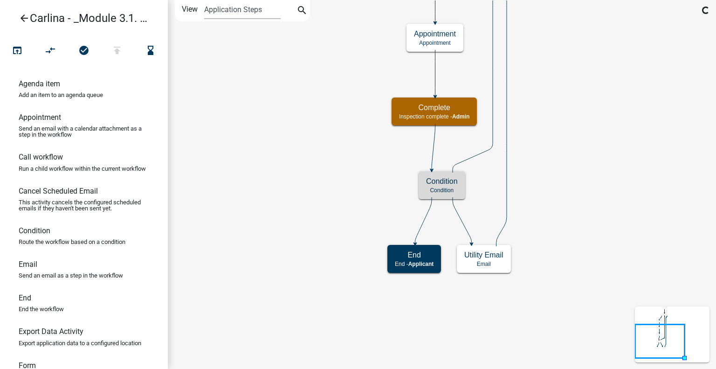
click at [22, 14] on icon "arrow_back" at bounding box center [24, 19] width 11 height 13
click at [24, 18] on icon "arrow_back" at bounding box center [24, 19] width 11 height 13
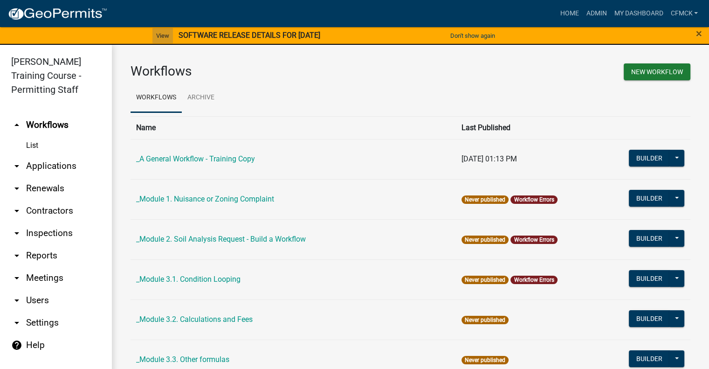
click at [155, 34] on link "View" at bounding box center [163, 35] width 21 height 15
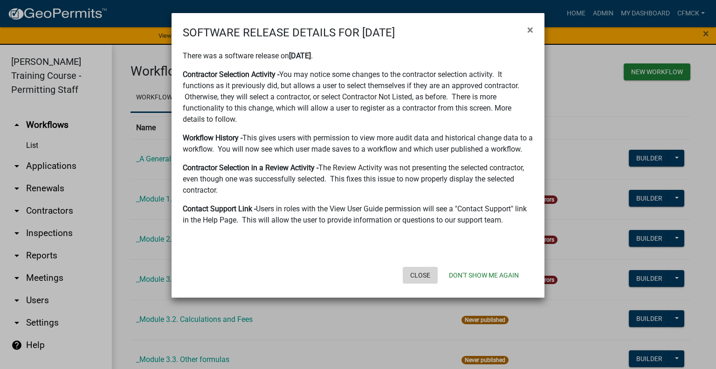
click at [417, 275] on button "Close" at bounding box center [420, 275] width 35 height 17
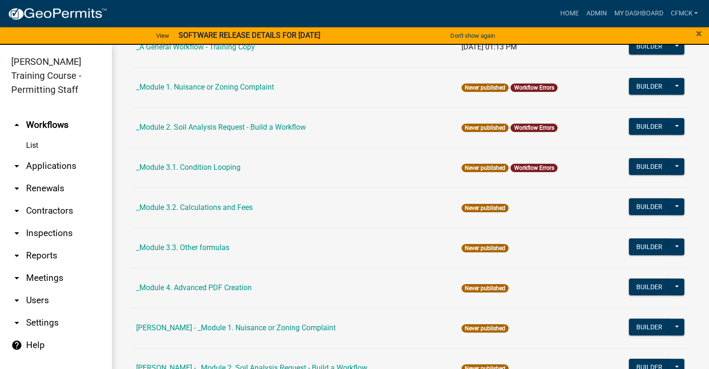
scroll to position [93, 0]
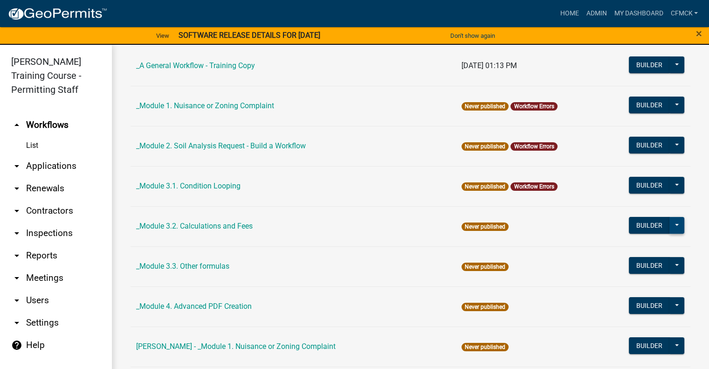
click at [670, 226] on button at bounding box center [677, 225] width 15 height 17
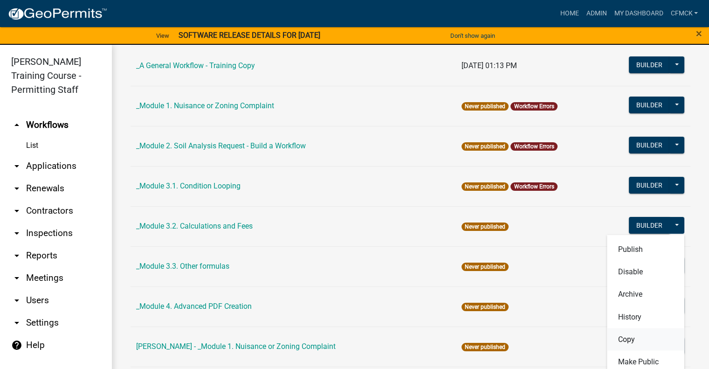
click at [630, 340] on button "Copy" at bounding box center [645, 339] width 77 height 22
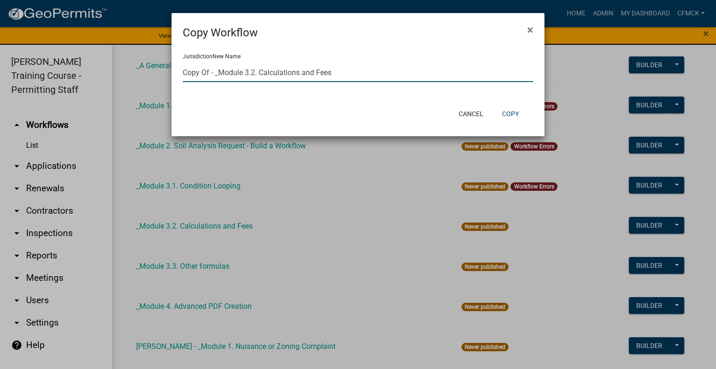
drag, startPoint x: 209, startPoint y: 72, endPoint x: 174, endPoint y: 70, distance: 34.5
click at [174, 70] on div "Jurisdiction New Name Copy Of - _Module 3.2. Calculations and Fees" at bounding box center [358, 71] width 373 height 61
type input "Carlina - _Module 3.2. Calculations and Fees"
click at [513, 120] on button "Copy" at bounding box center [511, 113] width 32 height 17
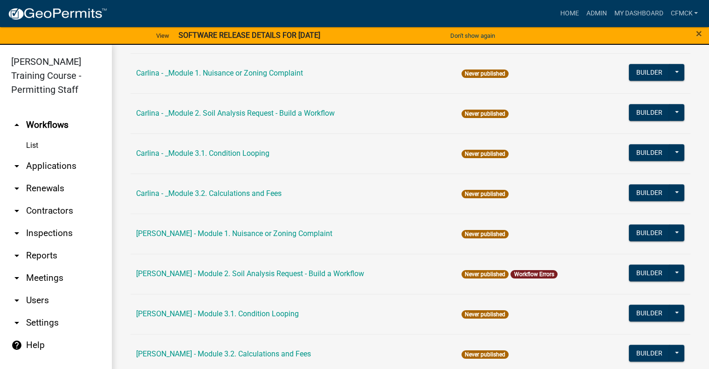
scroll to position [399, 0]
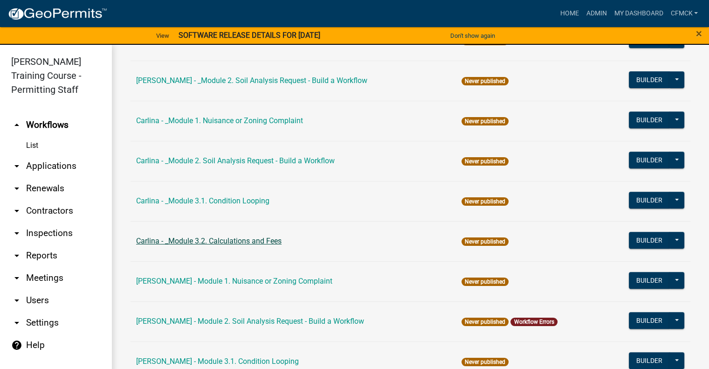
click at [188, 240] on link "Carlina - _Module 3.2. Calculations and Fees" at bounding box center [209, 240] width 146 height 9
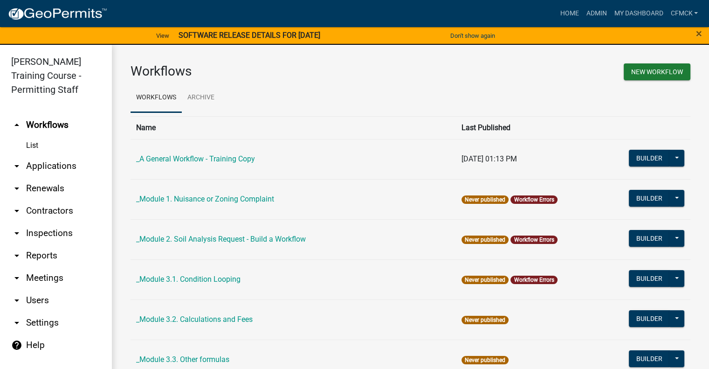
click at [188, 240] on main "Workflows New Workflow Workflows Archive Name Last Published _A General Workflo…" at bounding box center [411, 212] width 598 height 335
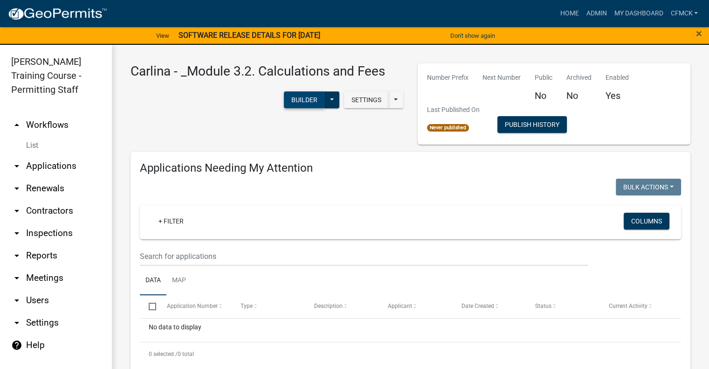
click at [295, 100] on button "Builder" at bounding box center [304, 99] width 41 height 17
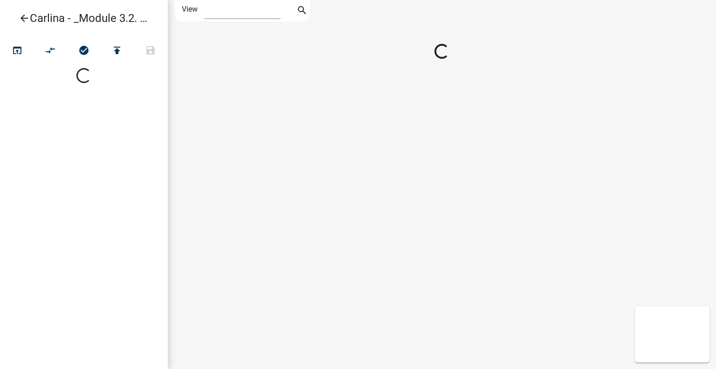
select select "1"
